Goal: Task Accomplishment & Management: Manage account settings

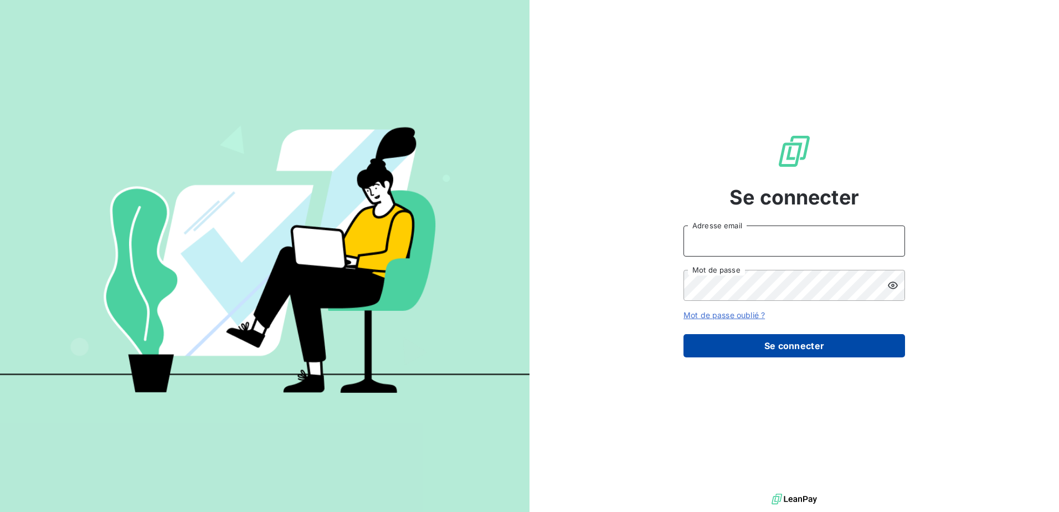
type input "[EMAIL_ADDRESS][DOMAIN_NAME]"
click at [811, 339] on button "Se connecter" at bounding box center [795, 345] width 222 height 23
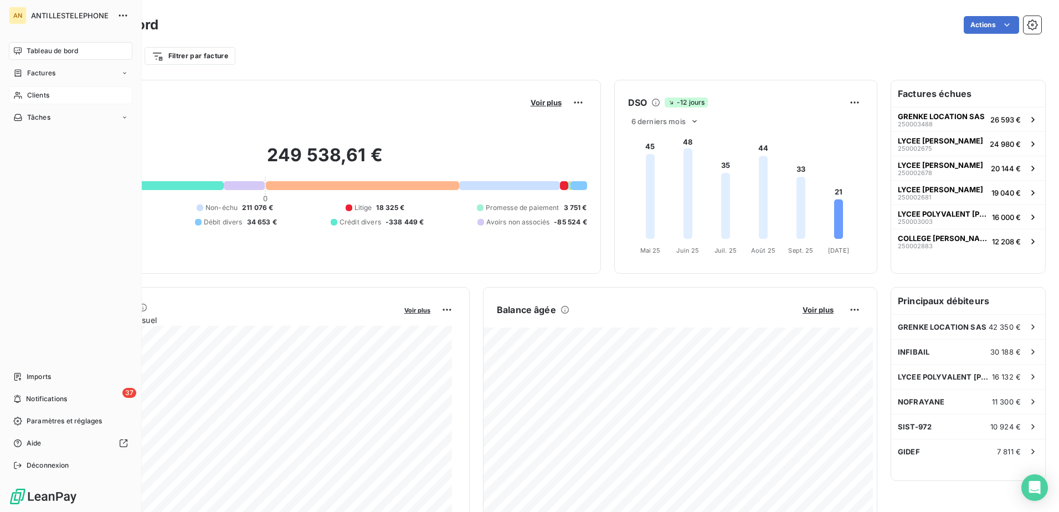
click at [22, 96] on icon at bounding box center [17, 95] width 9 height 9
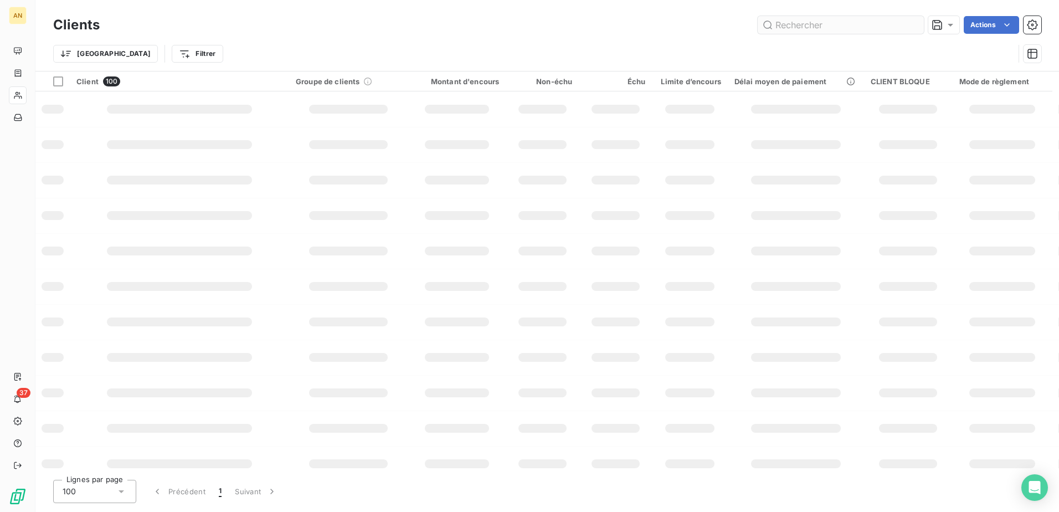
click at [806, 24] on input "text" at bounding box center [841, 25] width 166 height 18
type input "ADM"
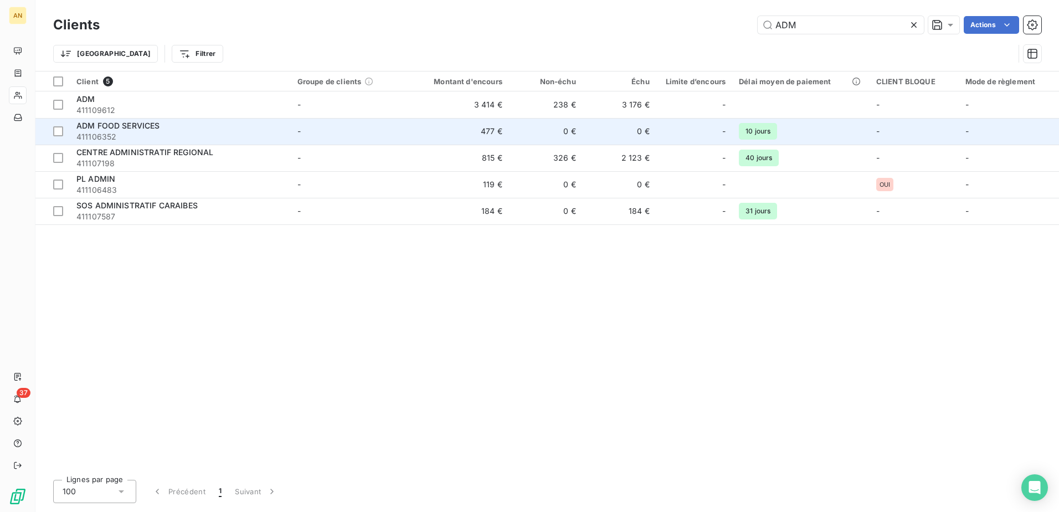
click at [254, 132] on span "411106352" at bounding box center [180, 136] width 208 height 11
